Goal: Transaction & Acquisition: Purchase product/service

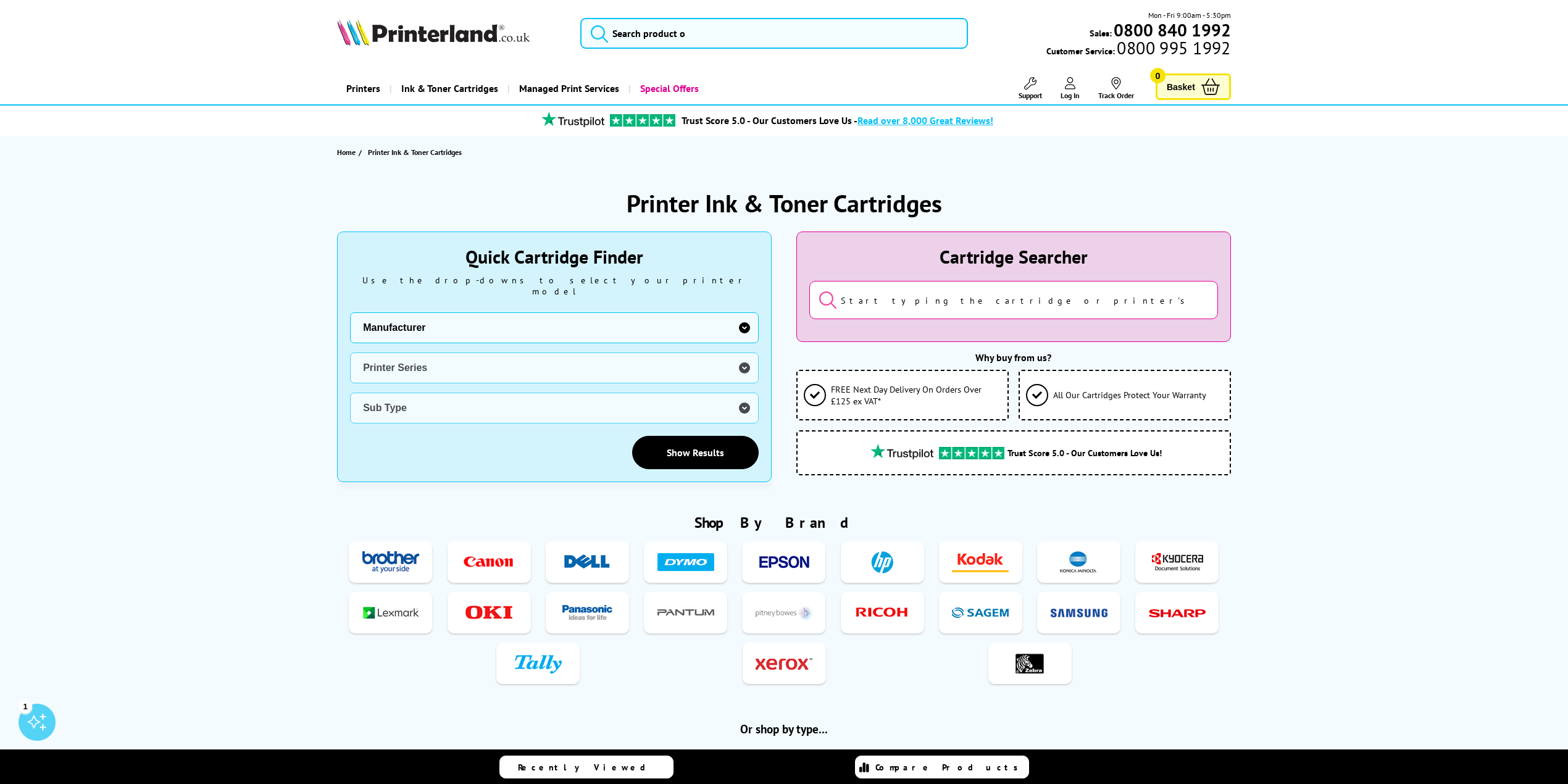
drag, startPoint x: 0, startPoint y: 0, endPoint x: 746, endPoint y: 311, distance: 808.2
click at [746, 312] on select "Manufacturer Brother Canon Dell Dymo Epson HP Kodak Konica Minolta Kyocera Lexm…" at bounding box center [555, 328] width 409 height 31
select select "13815"
click at [350, 312] on select "Manufacturer Brother Canon Dell Dymo Epson HP Kodak Konica Minolta Kyocera Lexm…" at bounding box center [555, 328] width 409 height 31
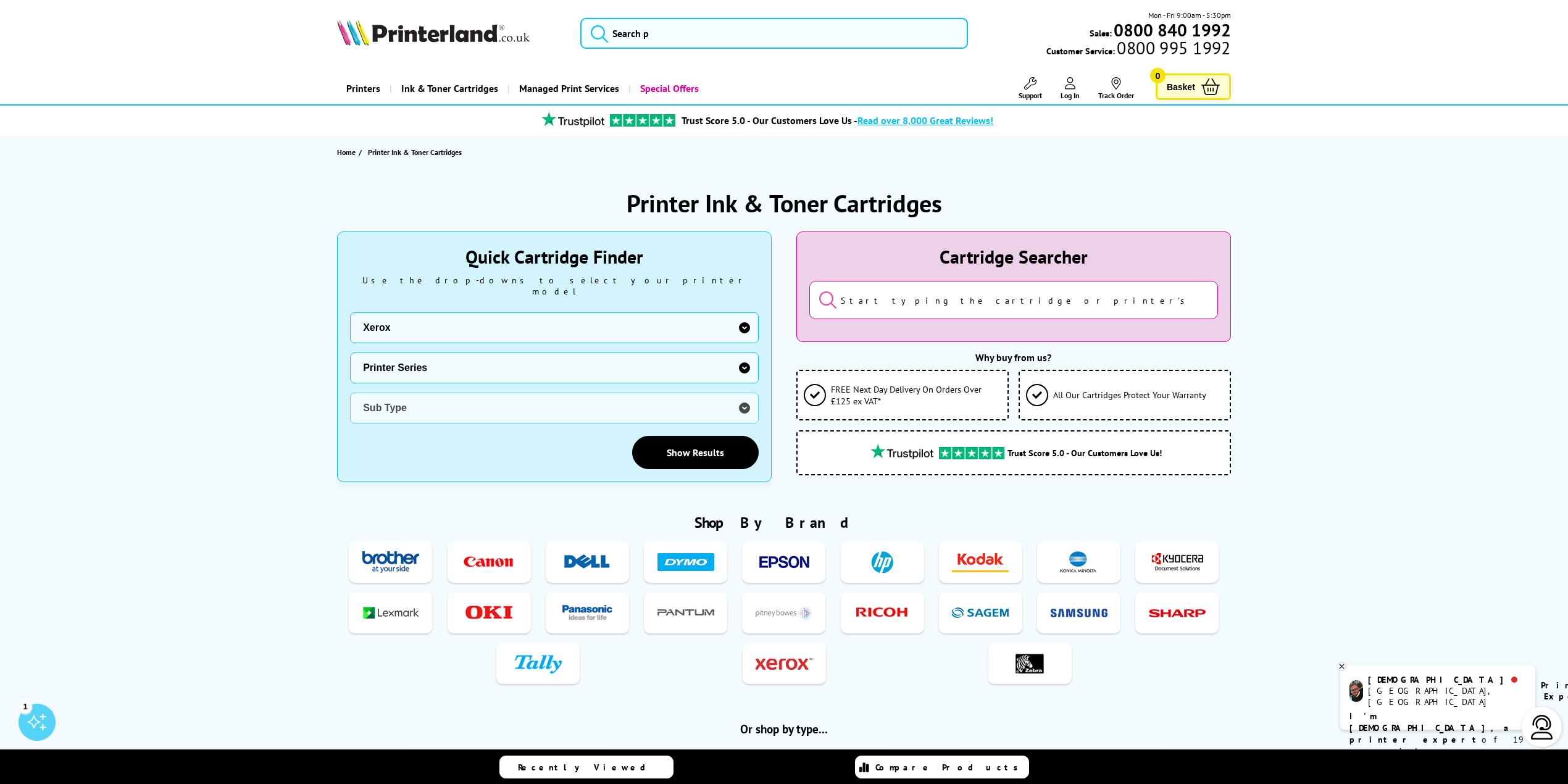
click at [745, 356] on select "Printer Series B Series C Series Phaser Series VersaLink Series WorkCentre Seri…" at bounding box center [555, 368] width 409 height 31
select select "38179"
click at [350, 352] on select "Printer Series B Series C Series Phaser Series VersaLink Series WorkCentre Seri…" at bounding box center [555, 368] width 409 height 31
click at [742, 396] on select "Sub Type Xerox C230 Xerox C235 Xerox C310 Xerox C315 Xerox C320 Xerox C325 Xero…" at bounding box center [555, 408] width 409 height 31
select select "38359"
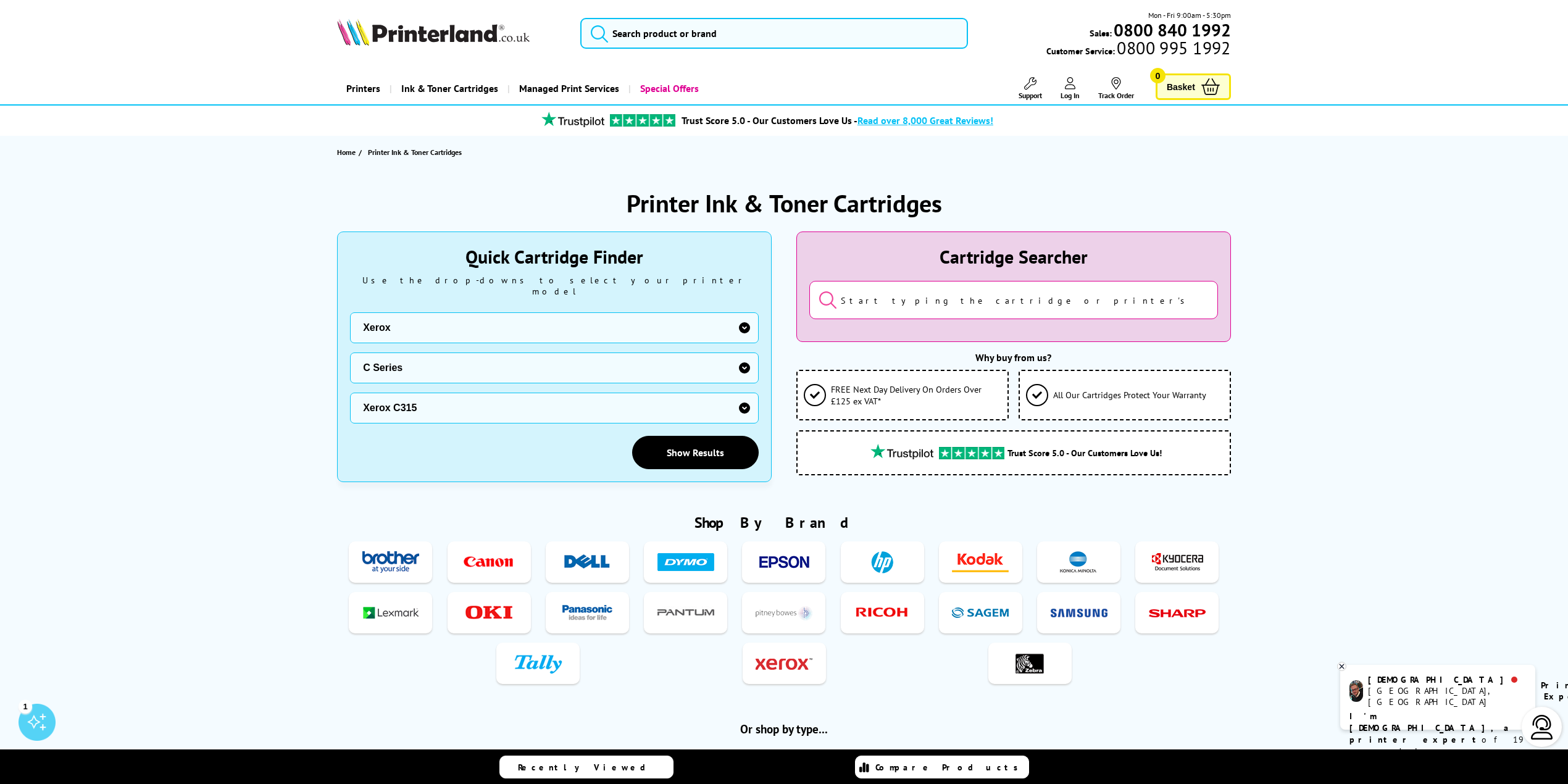
click at [350, 393] on select "Sub Type Xerox C230 Xerox C235 Xerox C310 Xerox C315 Xerox C320 Xerox C325 Xero…" at bounding box center [555, 408] width 409 height 31
click at [705, 441] on link "Show Results" at bounding box center [695, 452] width 126 height 34
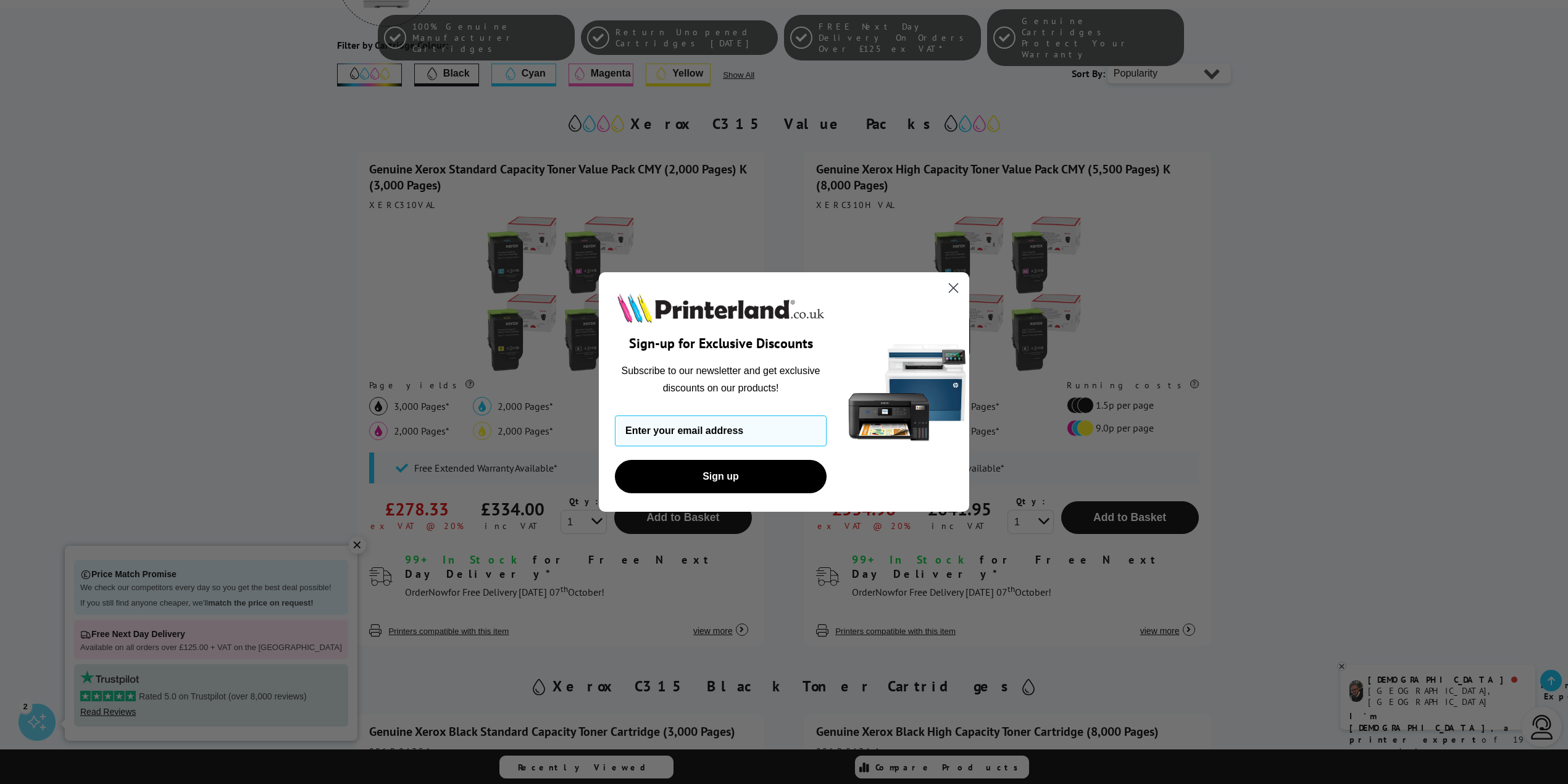
scroll to position [411, 0]
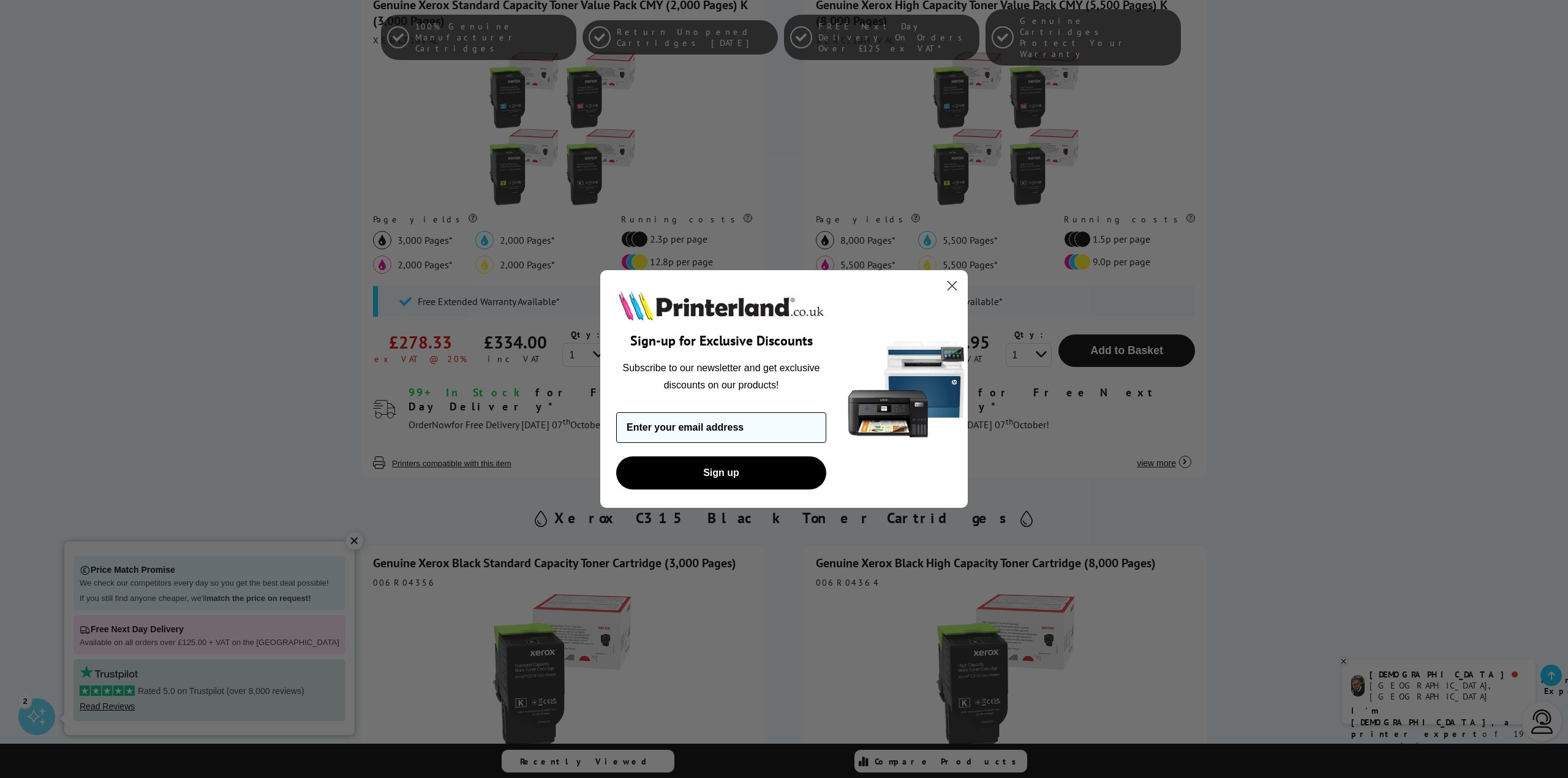
click at [687, 417] on input "Enter your email address" at bounding box center [721, 427] width 210 height 30
type input "satnam.sian@gmail.com"
click at [750, 478] on button "Sign up" at bounding box center [721, 473] width 210 height 33
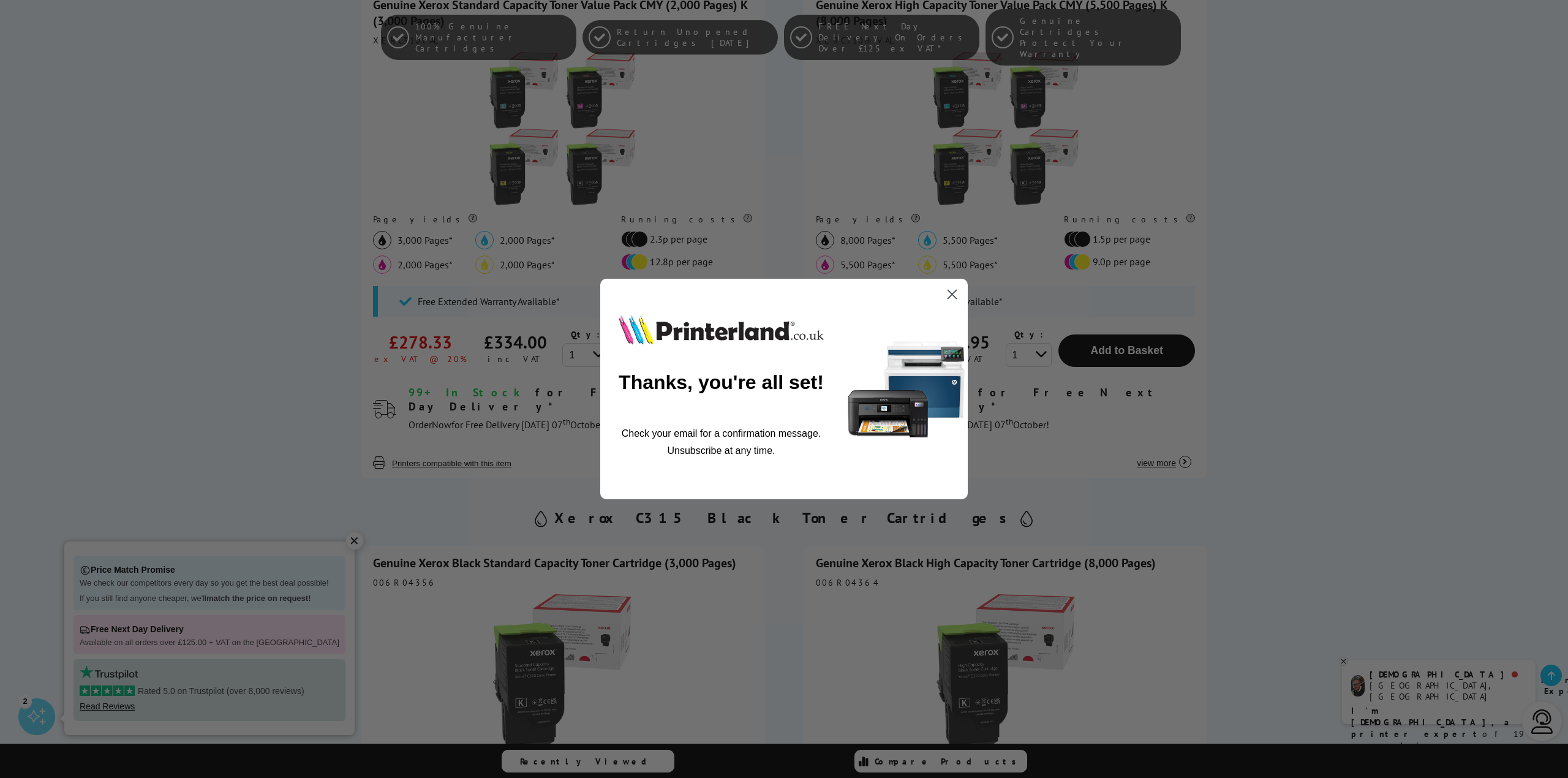
click at [952, 293] on circle "Close dialog" at bounding box center [952, 294] width 21 height 21
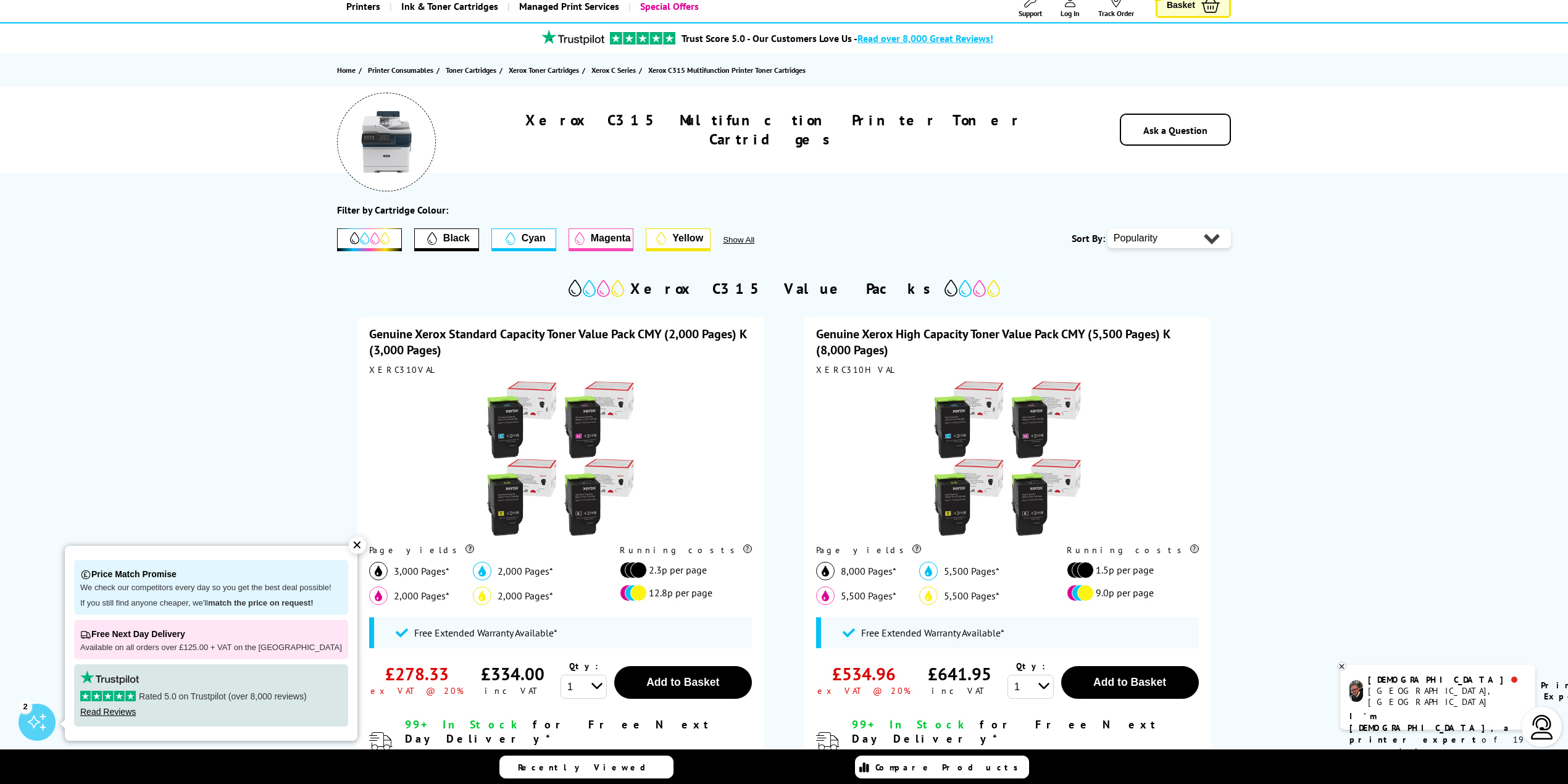
scroll to position [0, 0]
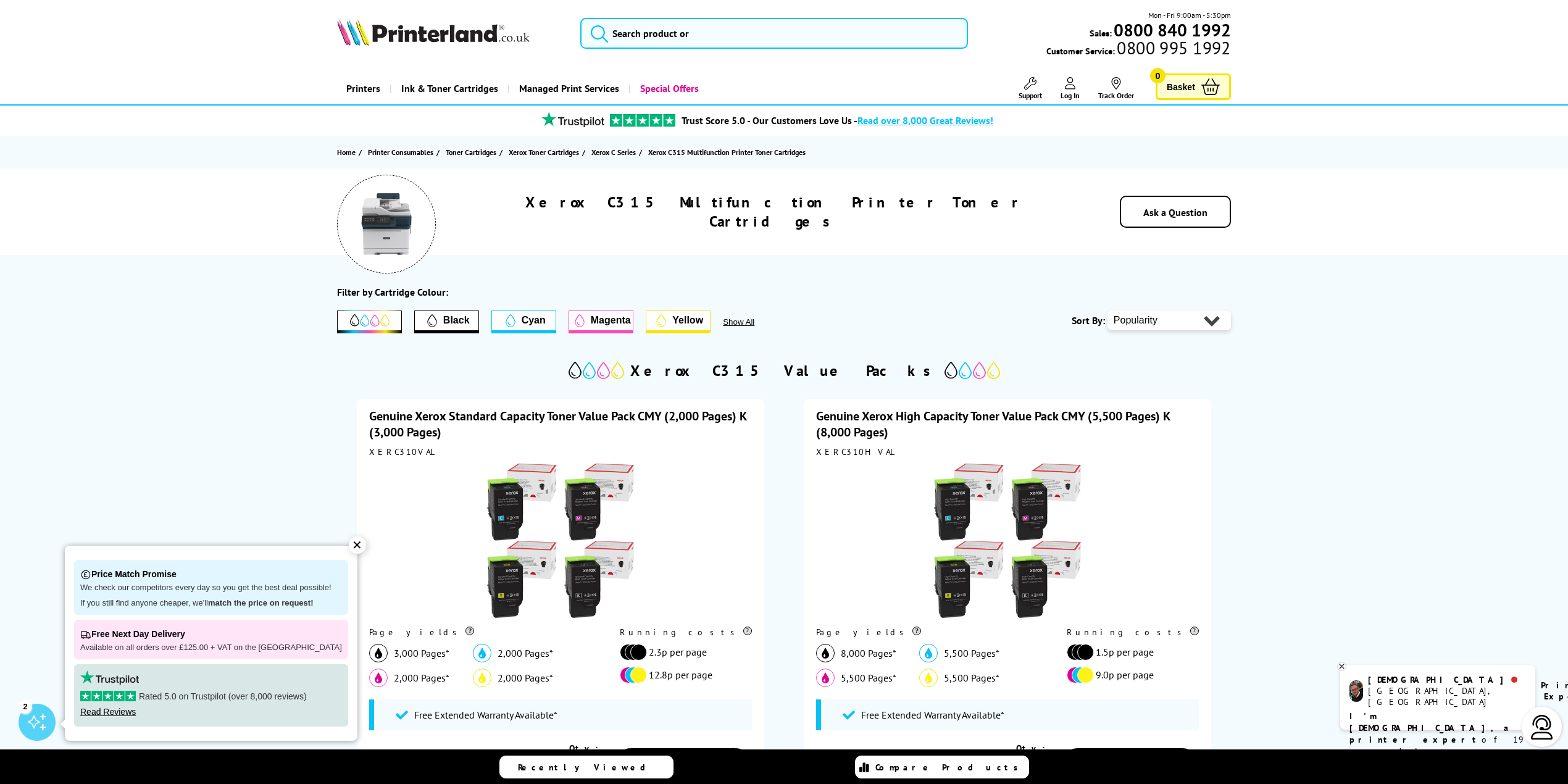
click at [738, 322] on span "Show All" at bounding box center [755, 322] width 65 height 9
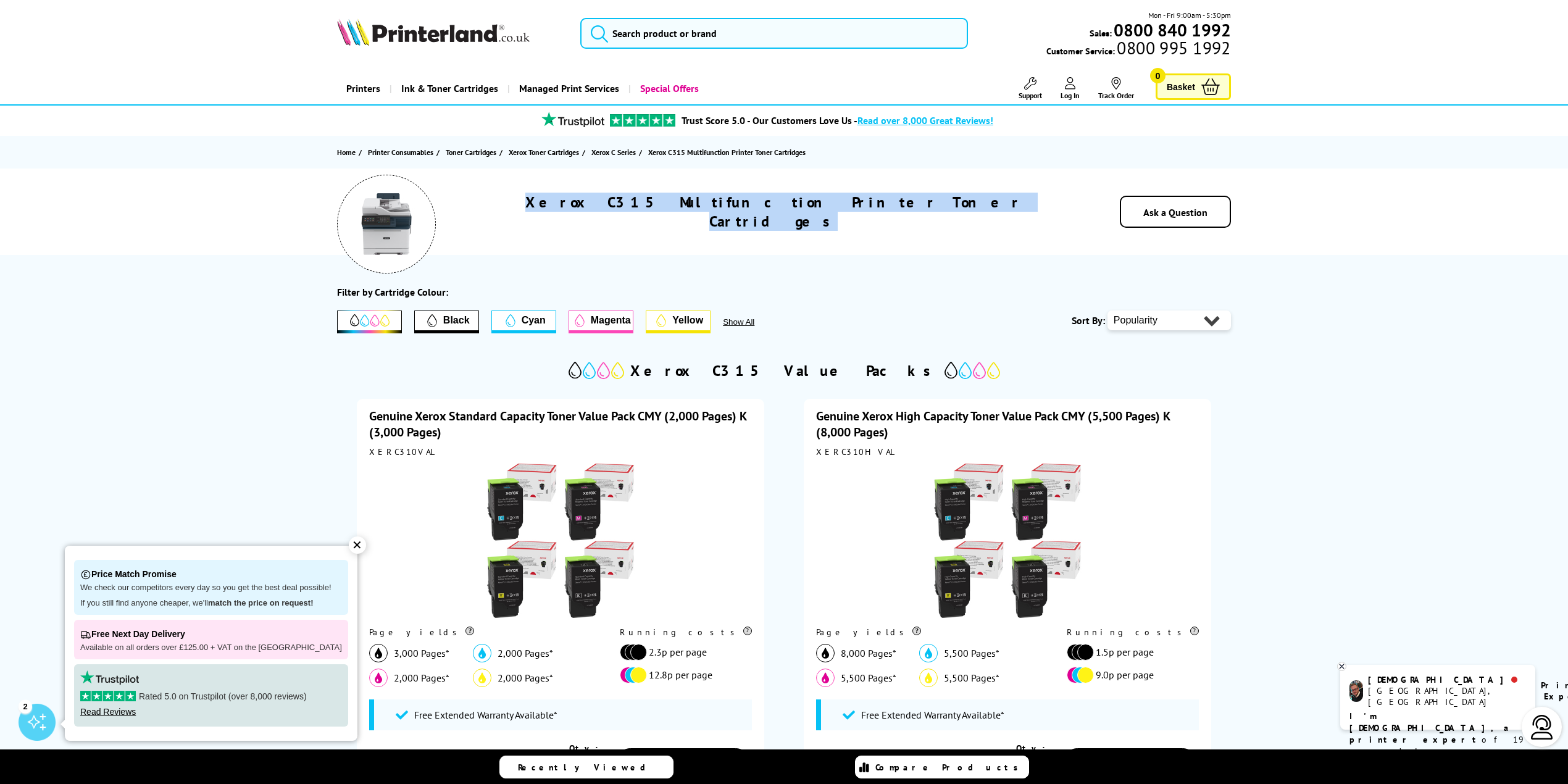
drag, startPoint x: 613, startPoint y: 208, endPoint x: 938, endPoint y: 228, distance: 325.6
click at [938, 228] on div "Xerox C315 Multifunction Printer Toner Cartridges Ask a Question" at bounding box center [784, 211] width 988 height 87
copy h1 "Xerox C315 Multifunction Printer Toner Cartridges"
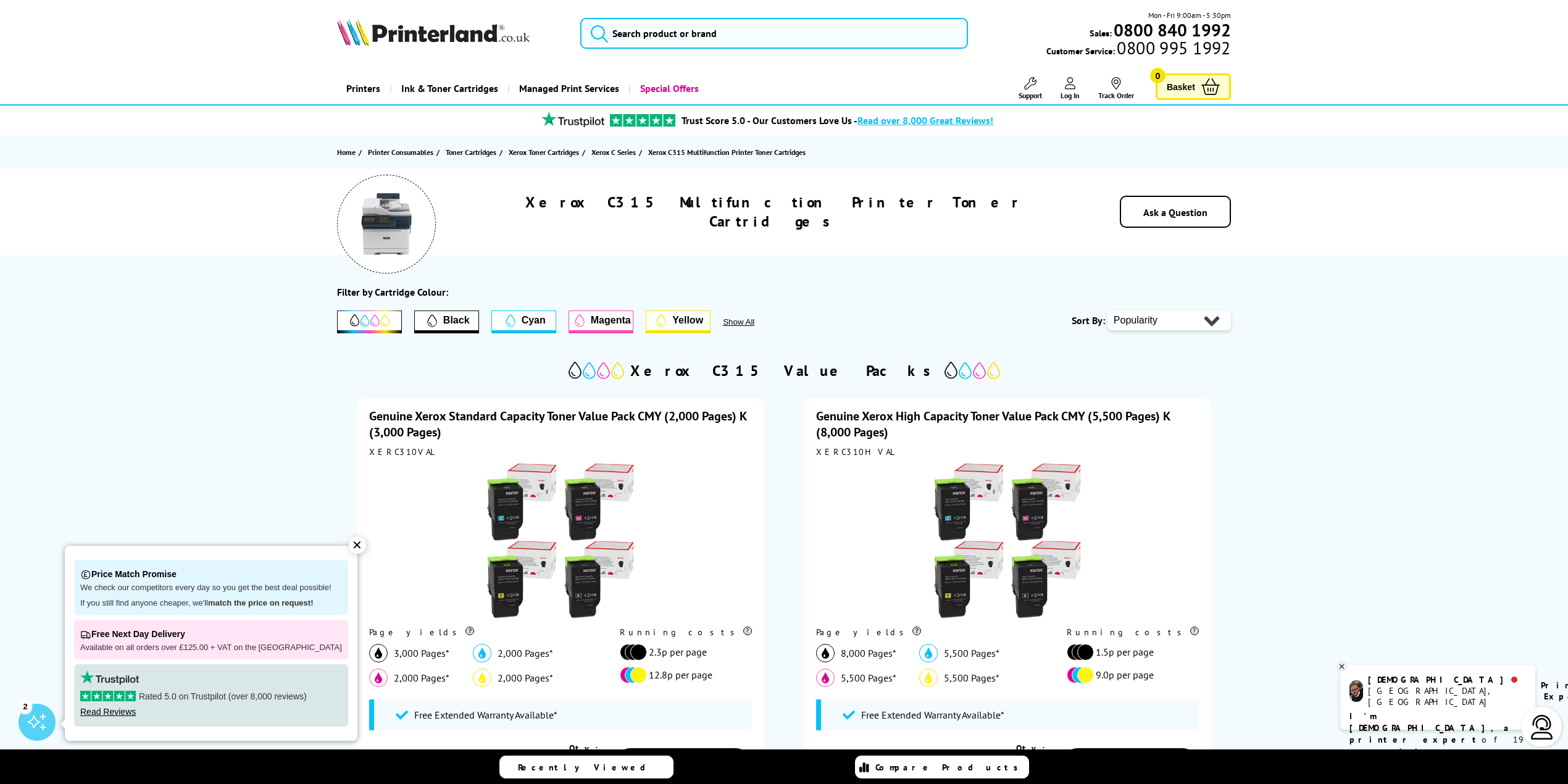
drag, startPoint x: 252, startPoint y: 18, endPoint x: 153, endPoint y: 56, distance: 106.0
click at [153, 56] on header "Mon - Fri 9:00am - 5:30pm Sales: 0800 840 1992 Customer Service: 0800 995 1992" at bounding box center [784, 53] width 1568 height 106
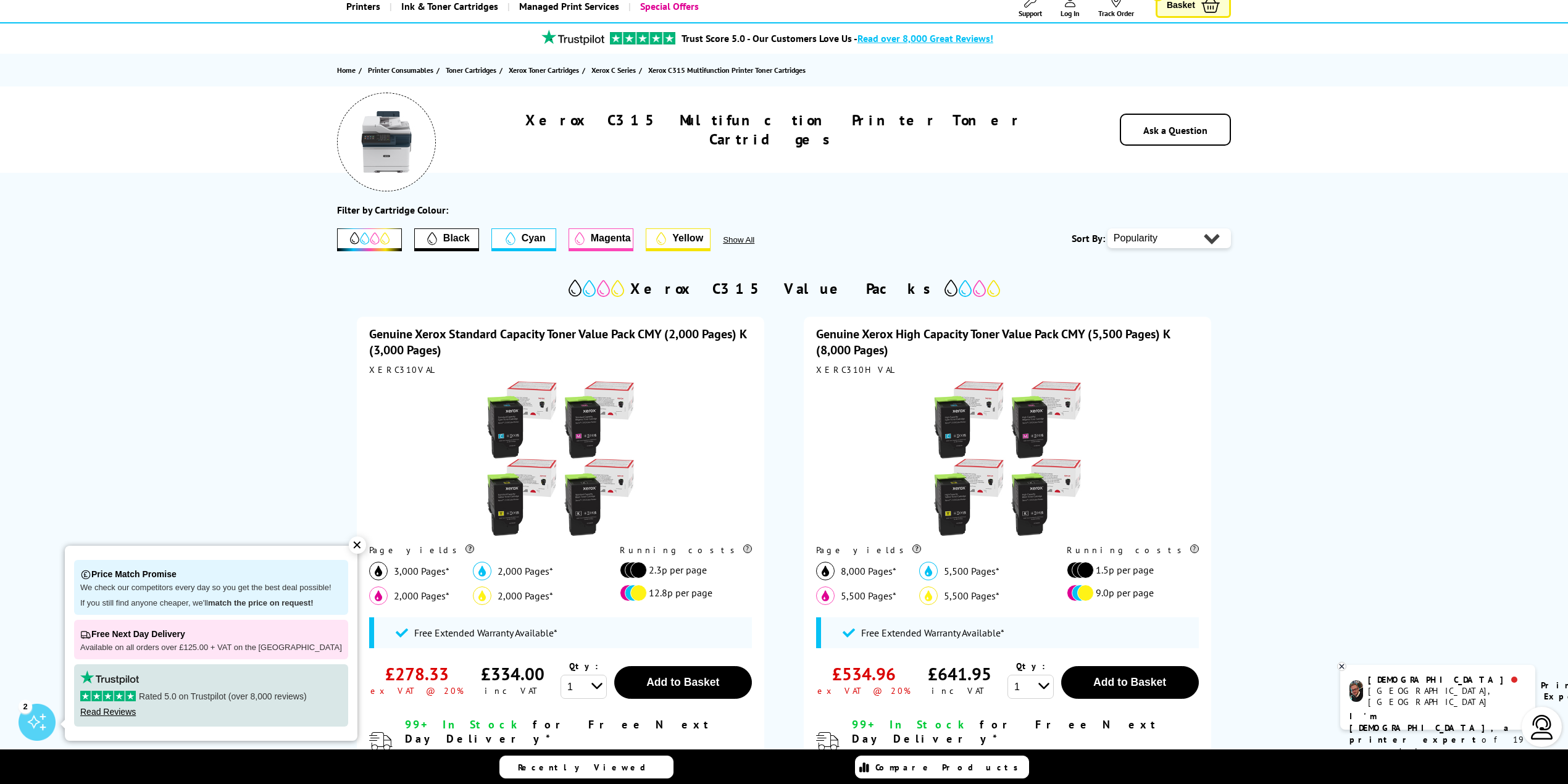
scroll to position [164, 0]
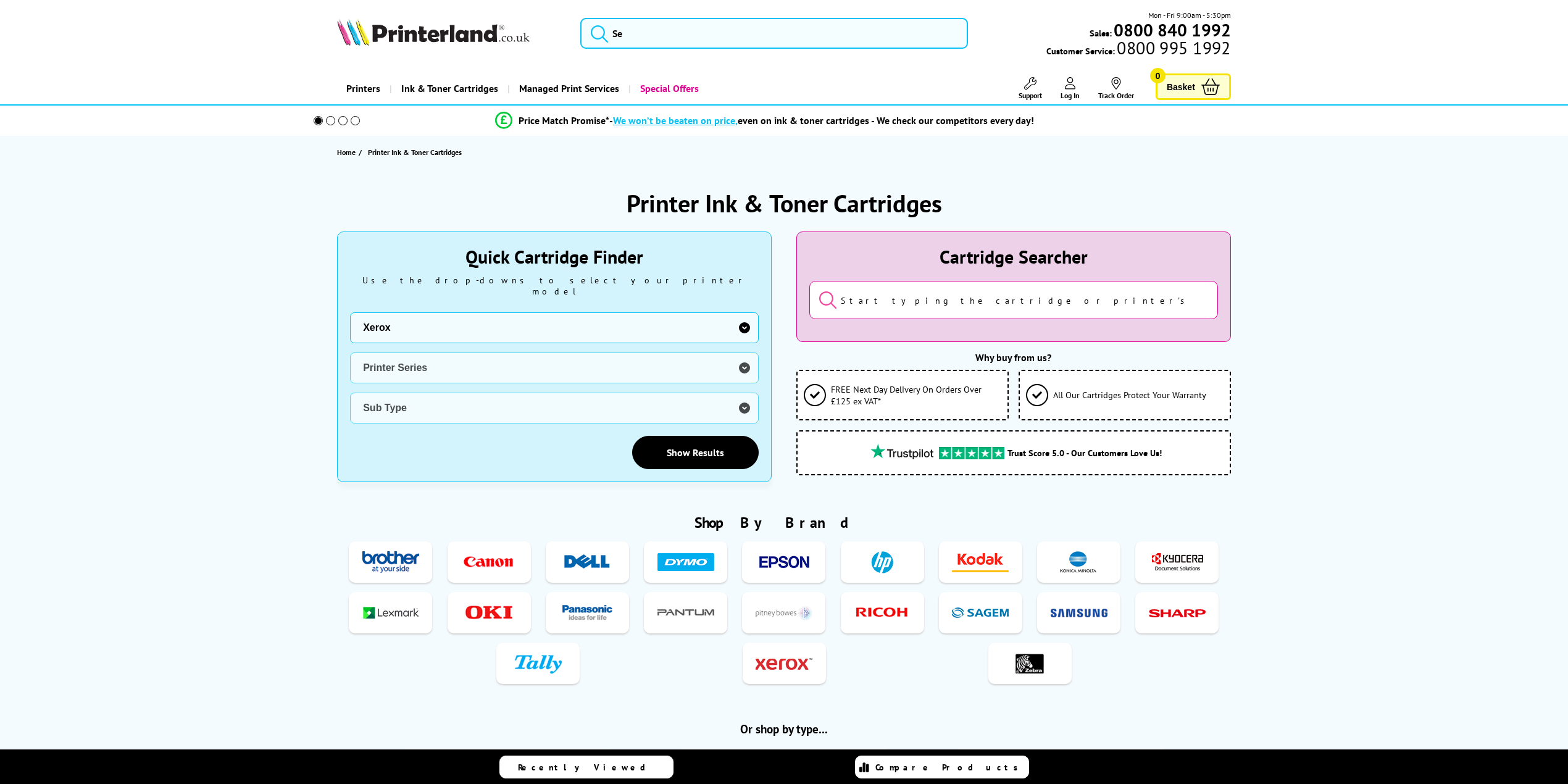
select select "0"
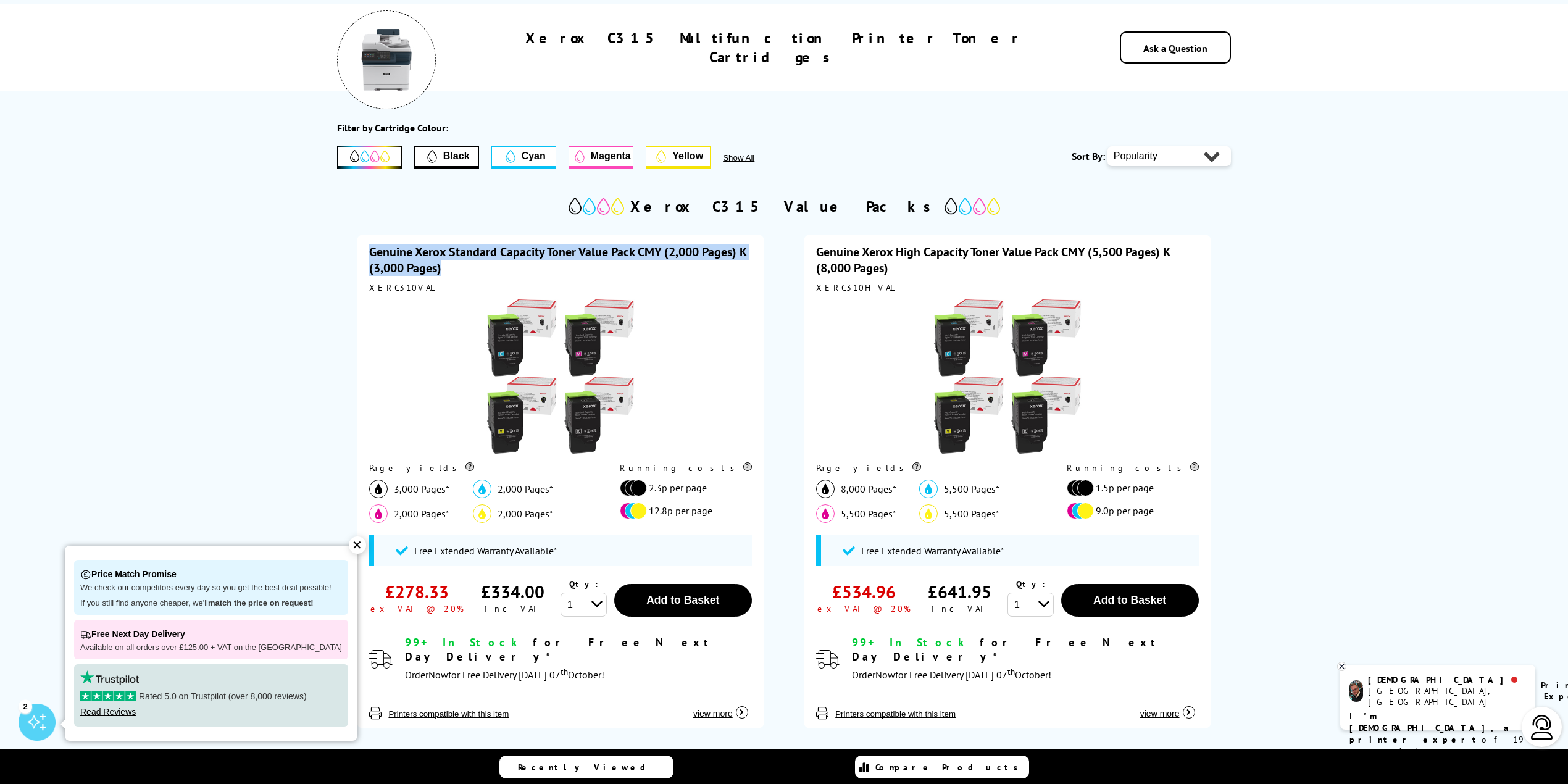
drag, startPoint x: 414, startPoint y: 256, endPoint x: 357, endPoint y: 253, distance: 57.1
click at [357, 253] on div "Genuine Xerox Standard Capacity Toner Value Pack CMY (2,000 Pages) K (3,000 Pag…" at bounding box center [560, 482] width 407 height 495
click at [692, 299] on div at bounding box center [560, 377] width 382 height 157
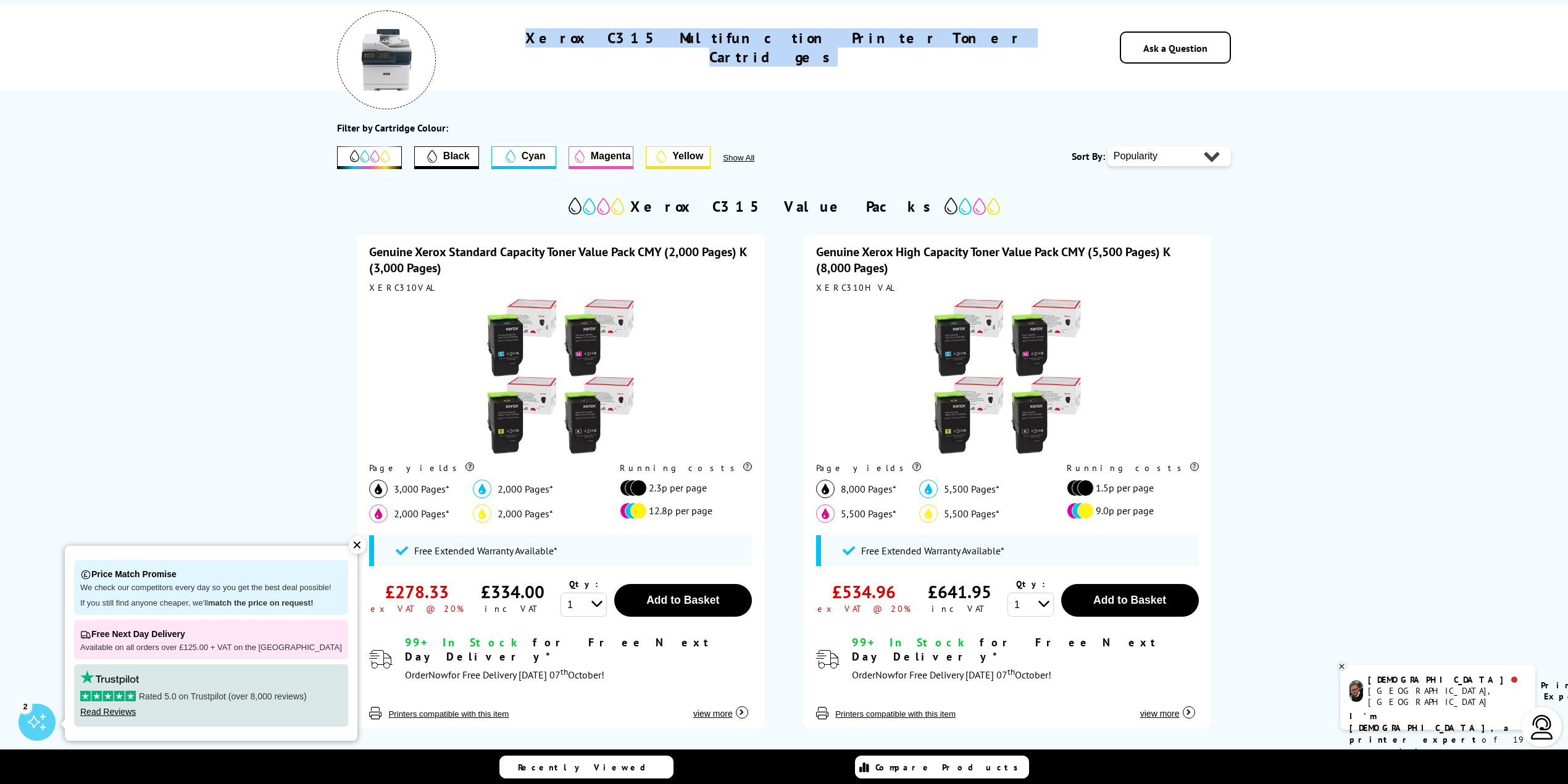
drag, startPoint x: 935, startPoint y: 45, endPoint x: 660, endPoint y: 47, distance: 275.0
click at [616, 57] on div "Xerox C315 Multifunction Printer Toner Cartridges Ask a Question" at bounding box center [784, 47] width 988 height 87
copy h1 "Xerox C315 Multifunction Printer Toner Cartridges"
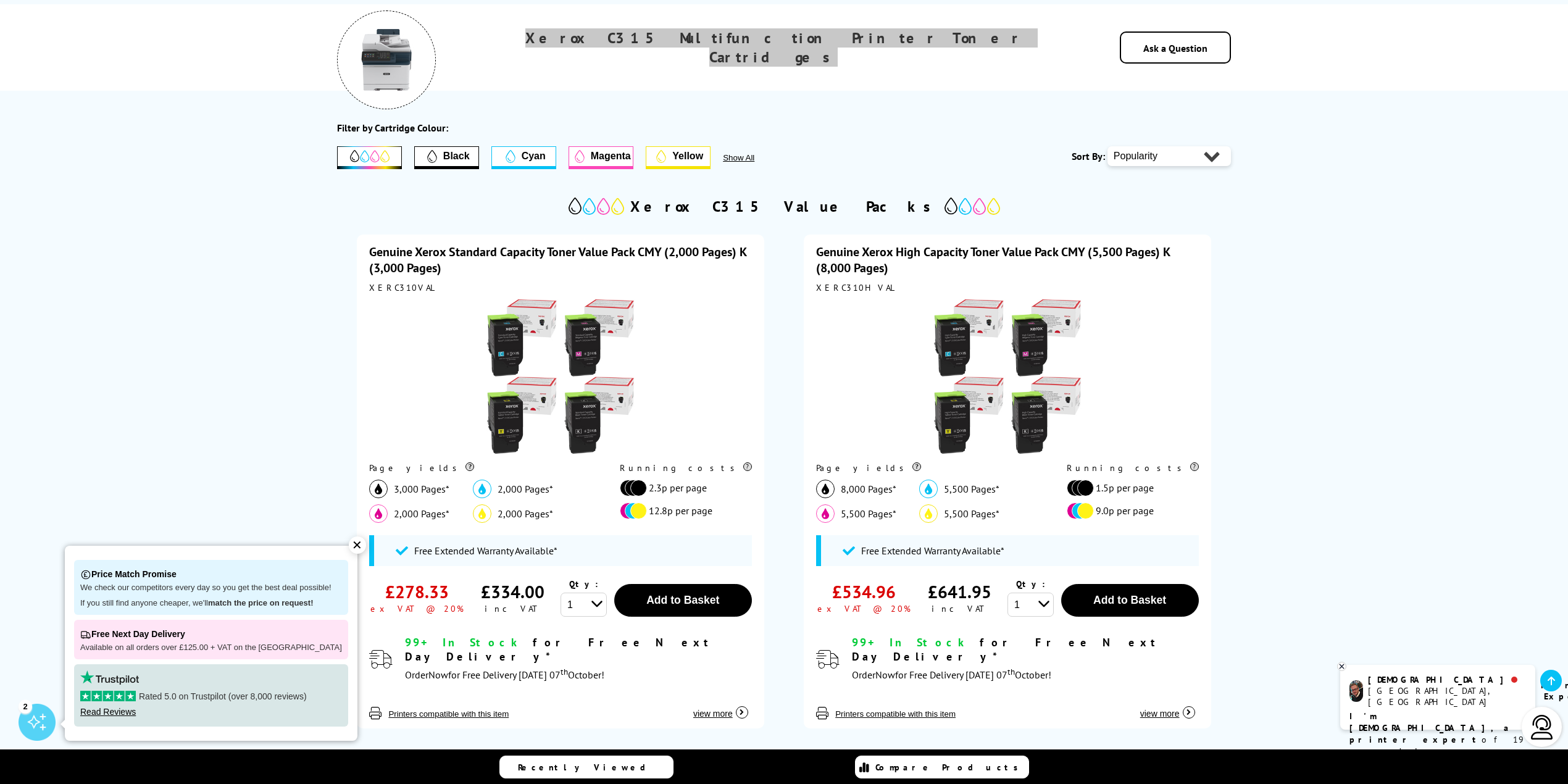
scroll to position [329, 0]
